Goal: Check status: Check status

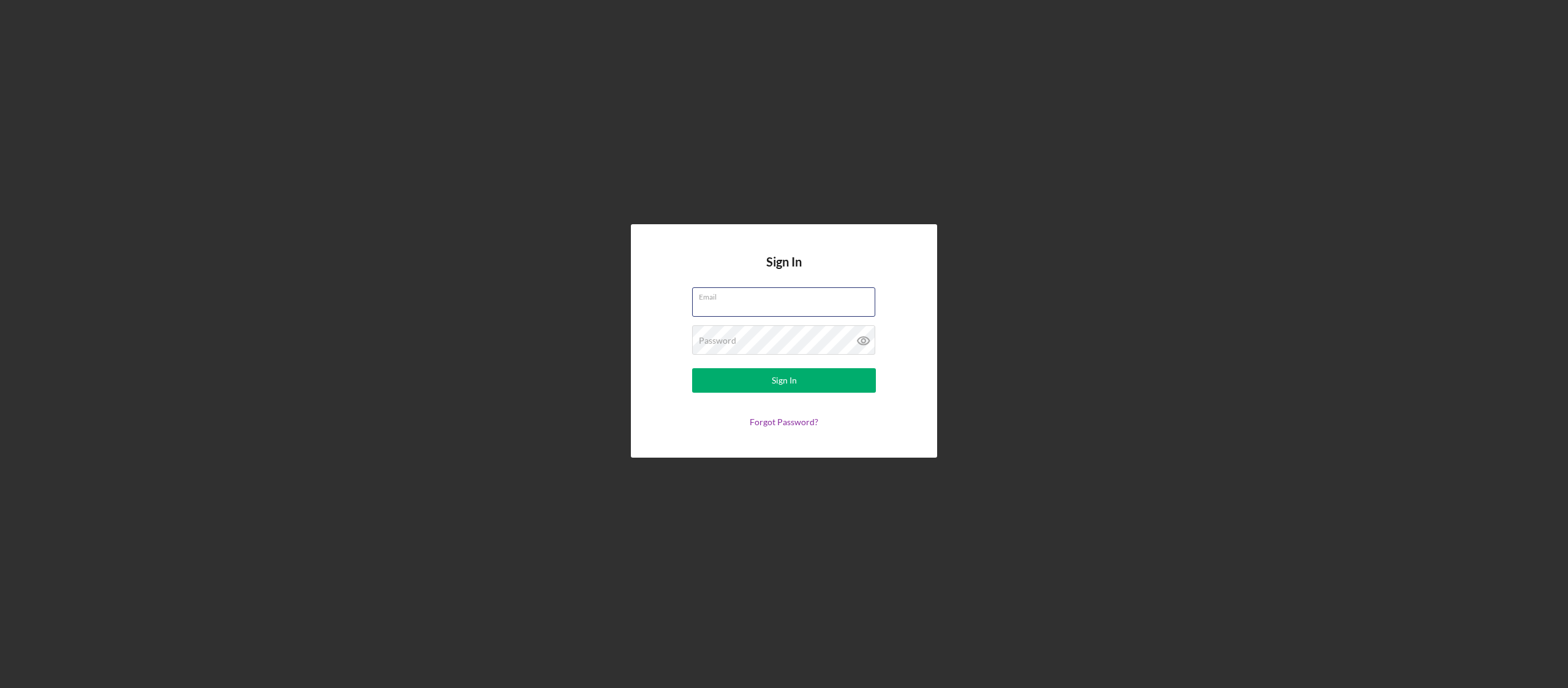
type input "[PERSON_NAME][EMAIL_ADDRESS][PERSON_NAME][DOMAIN_NAME]"
click at [822, 384] on button "Sign In" at bounding box center [784, 380] width 184 height 24
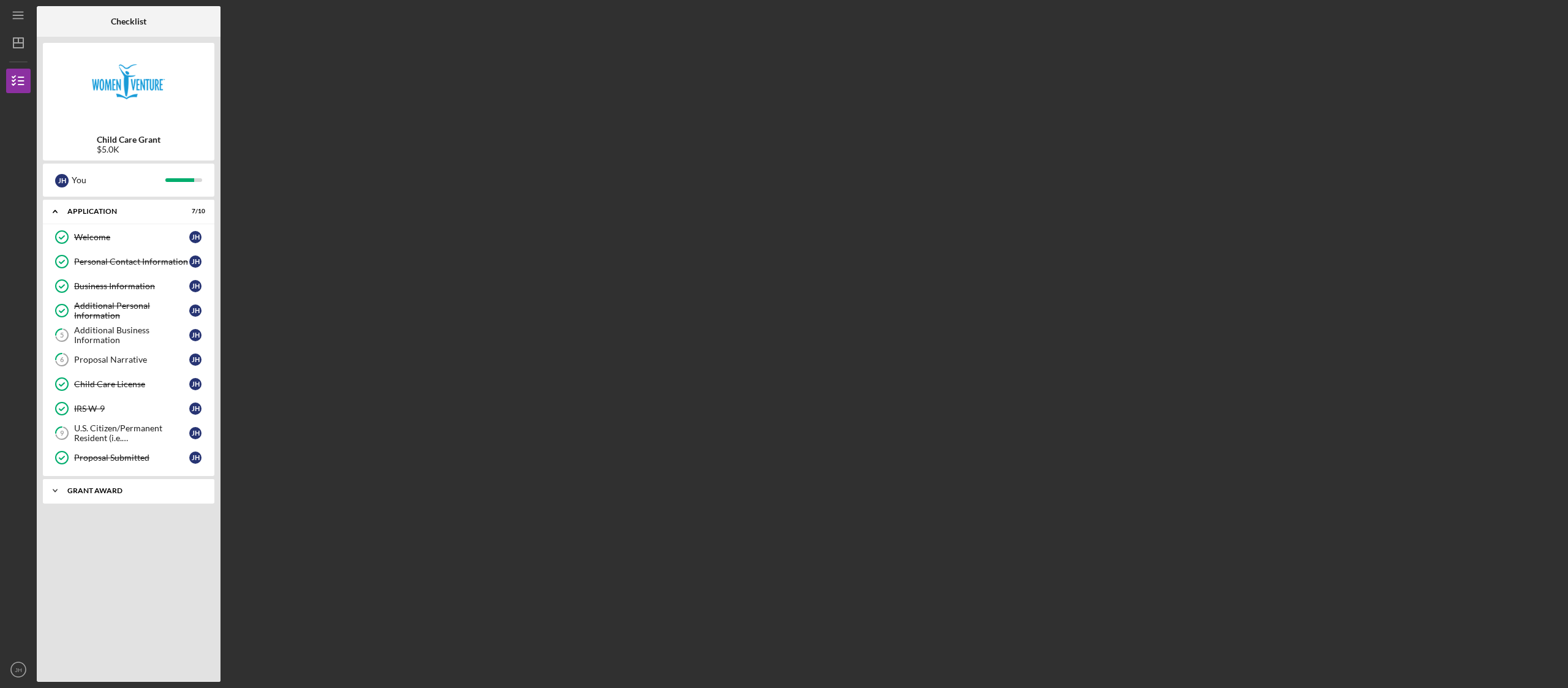
click at [162, 497] on div "Icon/Expander Grant Award 4 / 4" at bounding box center [129, 490] width 171 height 24
